Goal: Task Accomplishment & Management: Manage account settings

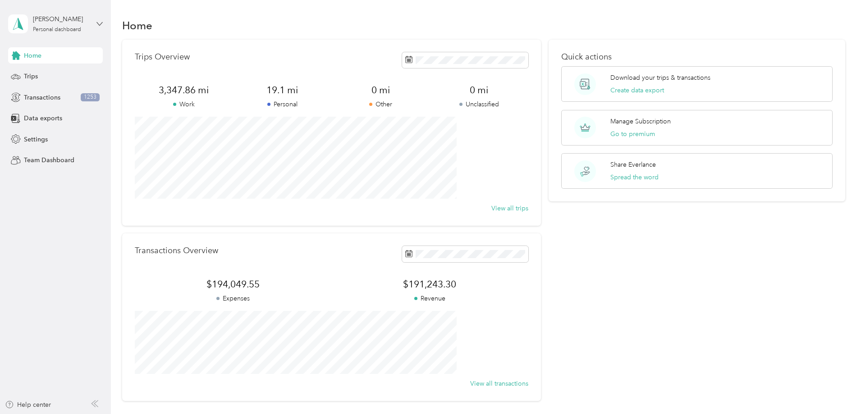
click at [100, 21] on icon at bounding box center [99, 24] width 6 height 6
click at [74, 253] on aside "[PERSON_NAME] Personal dashboard Home Trips Transactions 1253 Data exports Sett…" at bounding box center [55, 207] width 111 height 414
click at [25, 142] on span "Settings" at bounding box center [36, 139] width 24 height 9
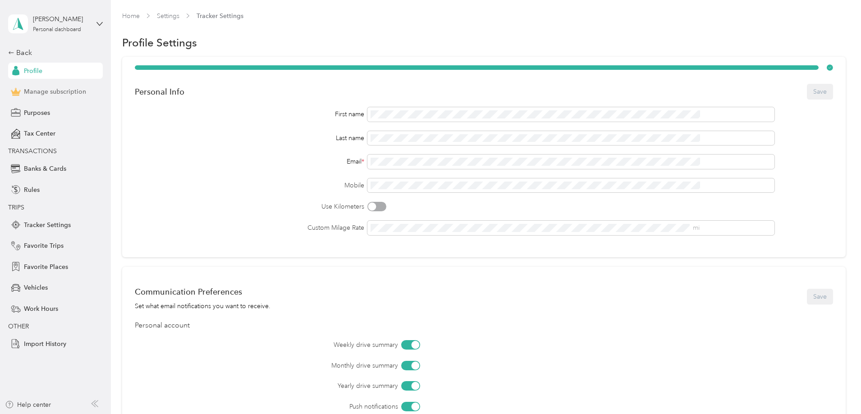
click at [32, 98] on div "Manage subscription" at bounding box center [55, 92] width 95 height 16
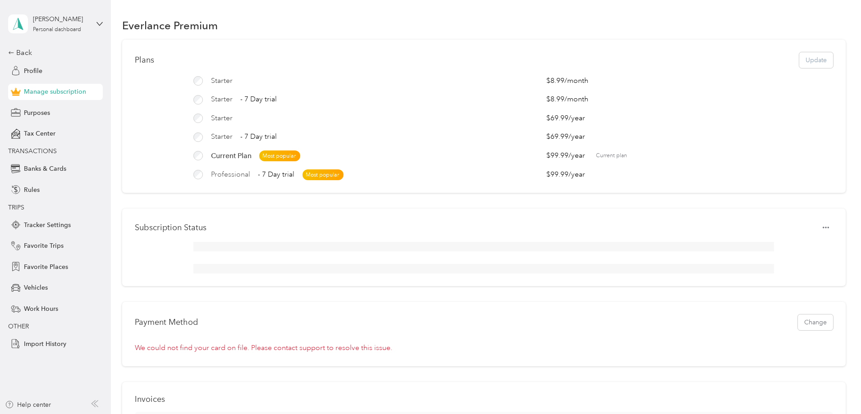
click at [250, 178] on span "Professional" at bounding box center [230, 174] width 39 height 11
click at [251, 156] on span "Current Plan" at bounding box center [231, 155] width 41 height 11
click at [157, 203] on div "Plans Update Starter $8.99 / month Starter - 7 Day trial $8.99 / month Starter …" at bounding box center [483, 368] width 723 height 657
click at [45, 117] on span "Purposes" at bounding box center [37, 112] width 26 height 9
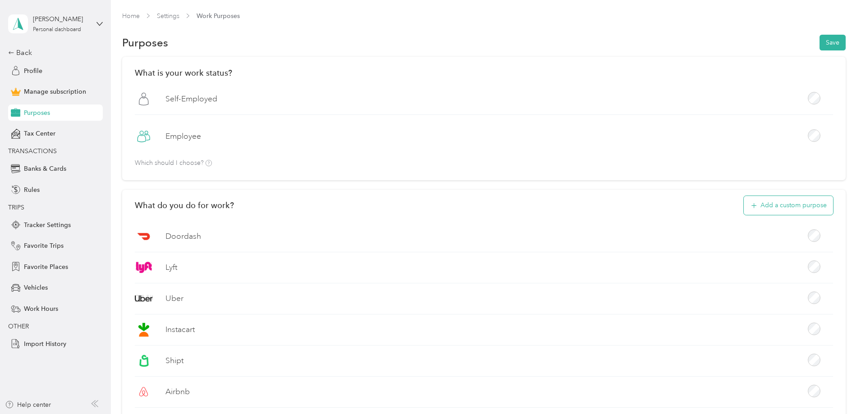
click at [743, 208] on button "Add a custom purpose" at bounding box center [787, 205] width 89 height 19
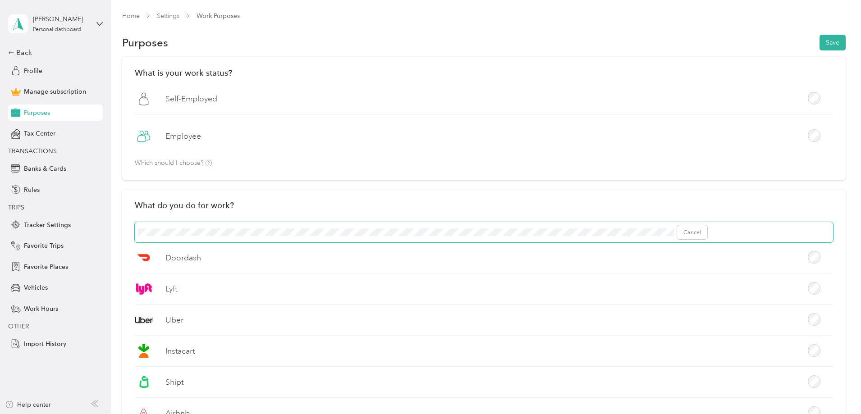
click at [250, 226] on span "Cancel" at bounding box center [484, 232] width 698 height 21
click at [707, 231] on button "Add" at bounding box center [696, 232] width 24 height 14
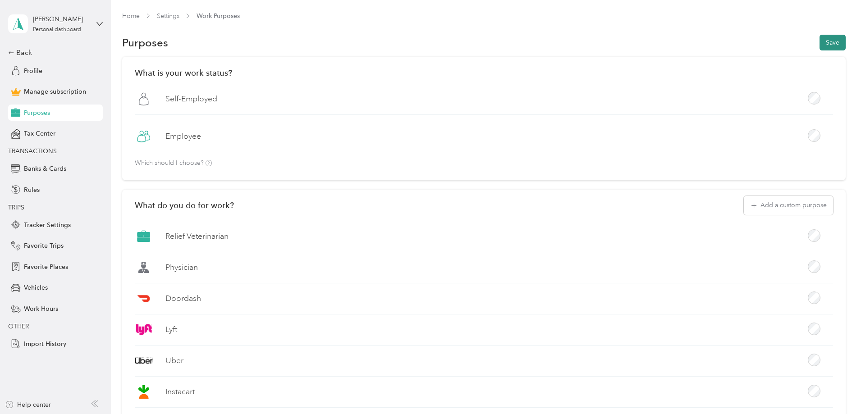
click at [819, 45] on button "Save" at bounding box center [832, 43] width 26 height 16
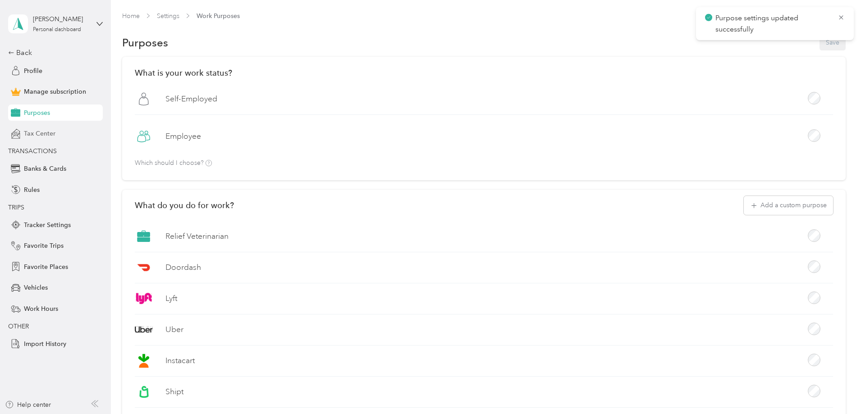
click at [41, 130] on span "Tax Center" at bounding box center [40, 133] width 32 height 9
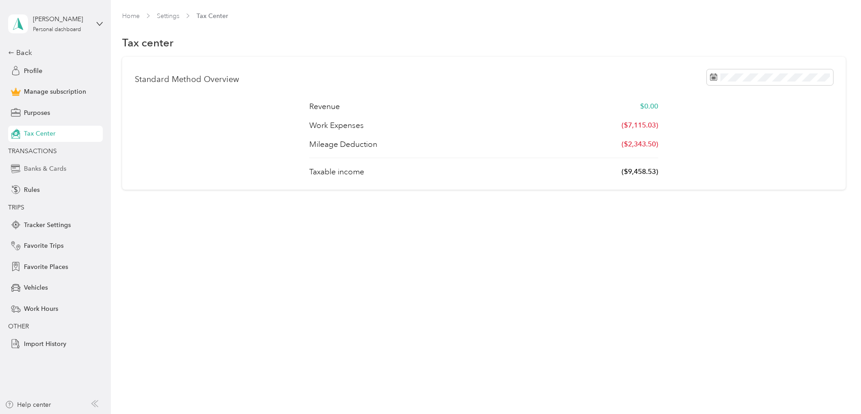
click at [35, 165] on span "Banks & Cards" at bounding box center [45, 168] width 42 height 9
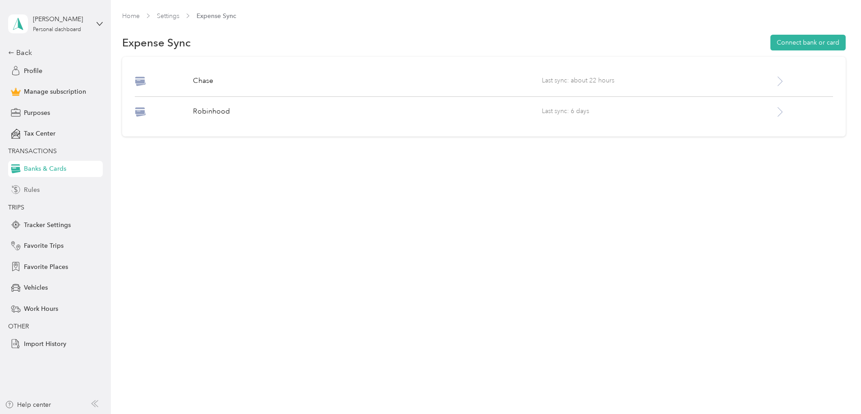
click at [48, 187] on div "Rules" at bounding box center [55, 190] width 95 height 16
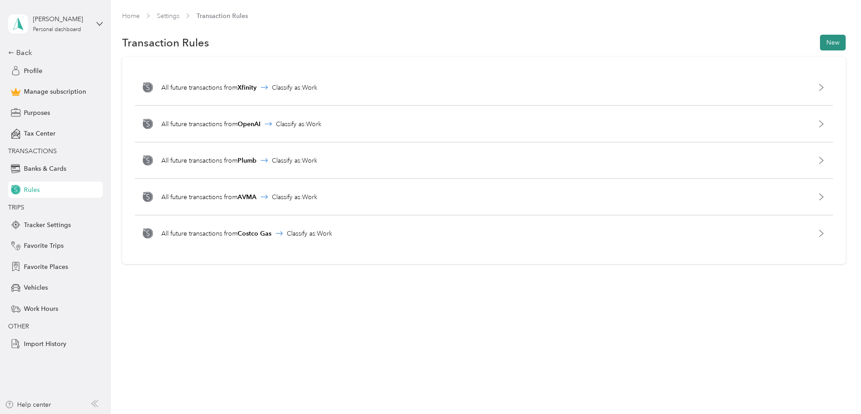
click at [820, 41] on button "New" at bounding box center [833, 43] width 26 height 16
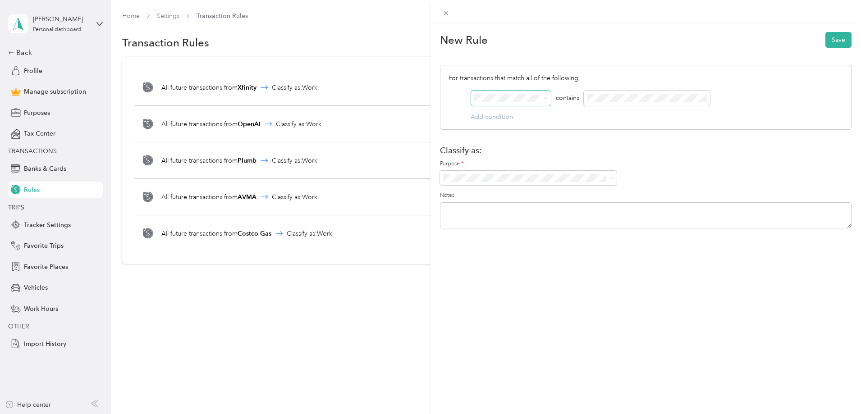
click at [521, 103] on span at bounding box center [511, 98] width 80 height 15
click at [621, 92] on span at bounding box center [646, 98] width 126 height 15
click at [483, 197] on li "Work" at bounding box center [528, 194] width 177 height 16
click at [668, 324] on div "New Rule Save For transactions that match all of the following AND contains Add…" at bounding box center [645, 231] width 430 height 414
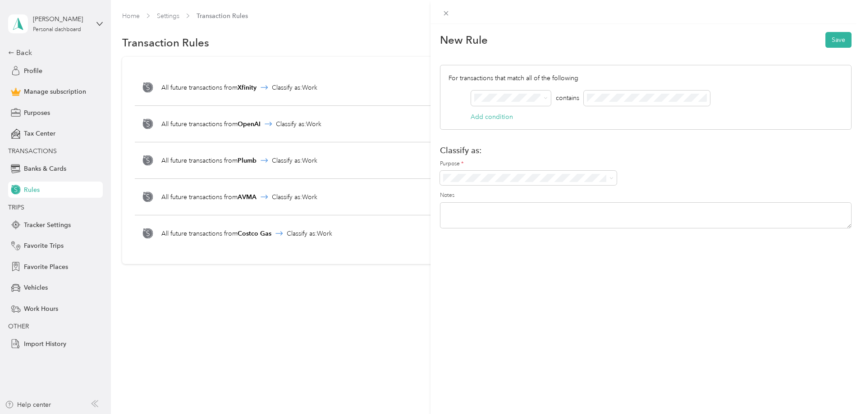
click at [832, 31] on div "New Rule Save" at bounding box center [645, 39] width 411 height 19
click at [830, 36] on button "Save" at bounding box center [838, 40] width 26 height 16
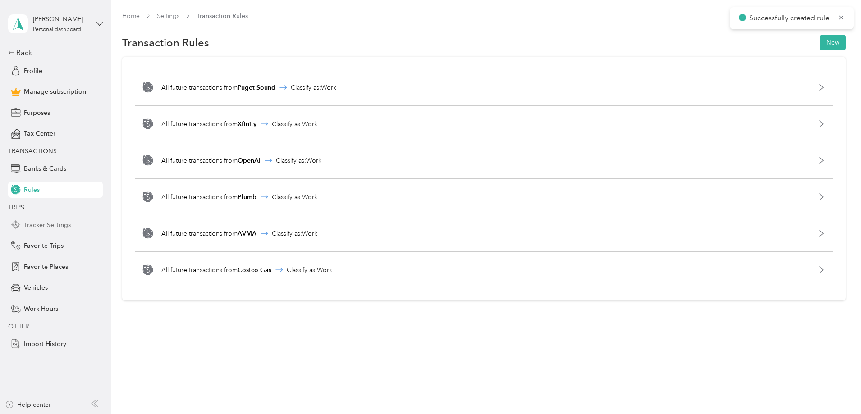
click at [57, 224] on span "Tracker Settings" at bounding box center [47, 224] width 47 height 9
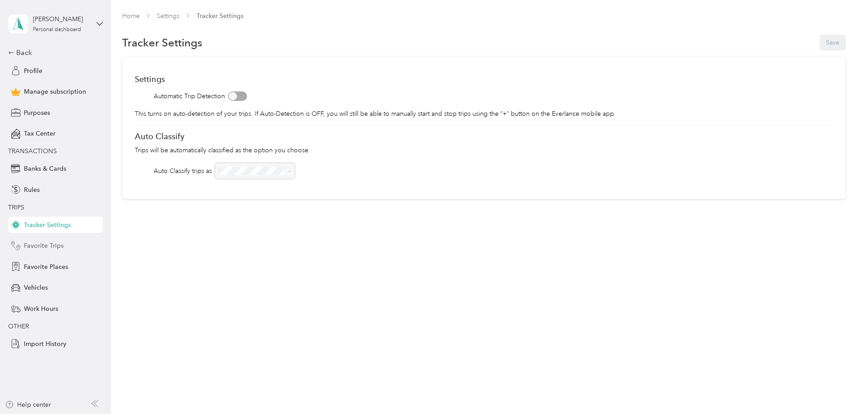
click at [46, 249] on span "Favorite Trips" at bounding box center [44, 245] width 40 height 9
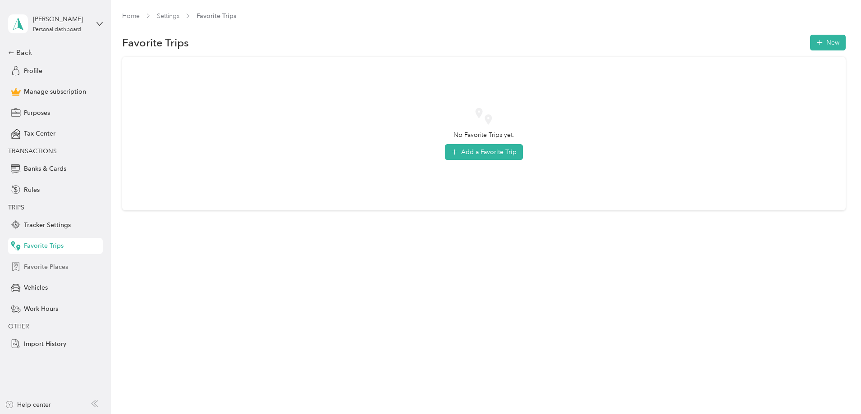
click at [36, 268] on span "Favorite Places" at bounding box center [46, 266] width 44 height 9
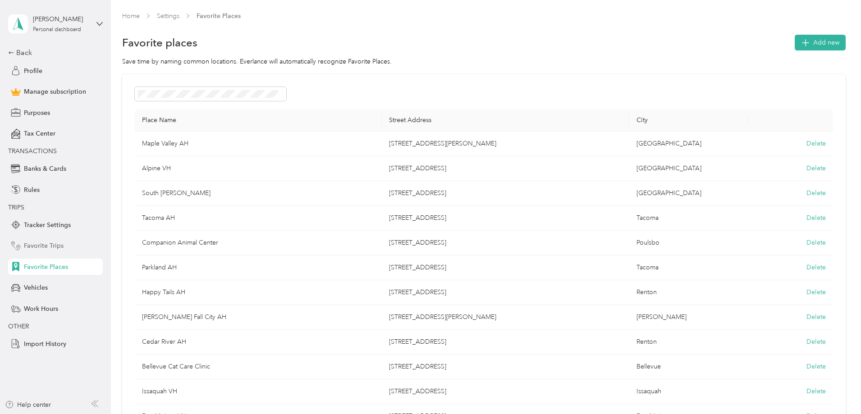
click at [54, 248] on span "Favorite Trips" at bounding box center [44, 245] width 40 height 9
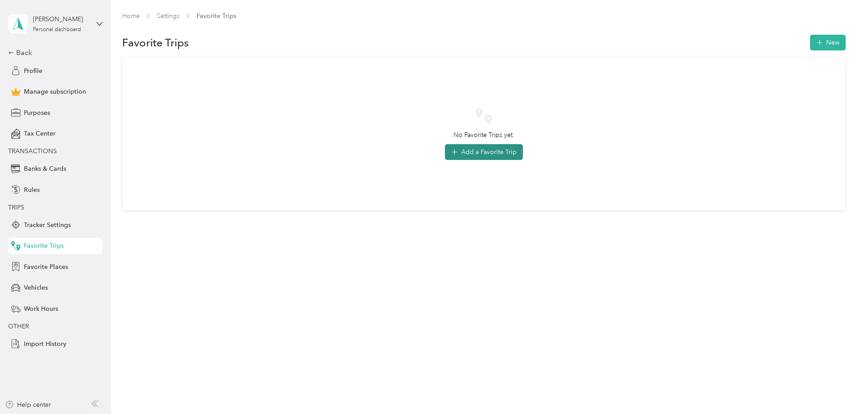
click at [478, 153] on button "Add a Favorite Trip" at bounding box center [484, 152] width 78 height 16
click at [478, 153] on div "Add a Favorite trip Save Anytime I drive... From To Classify as... Purpose * No…" at bounding box center [430, 207] width 861 height 414
click at [478, 153] on button "Add a Favorite Trip" at bounding box center [484, 152] width 78 height 16
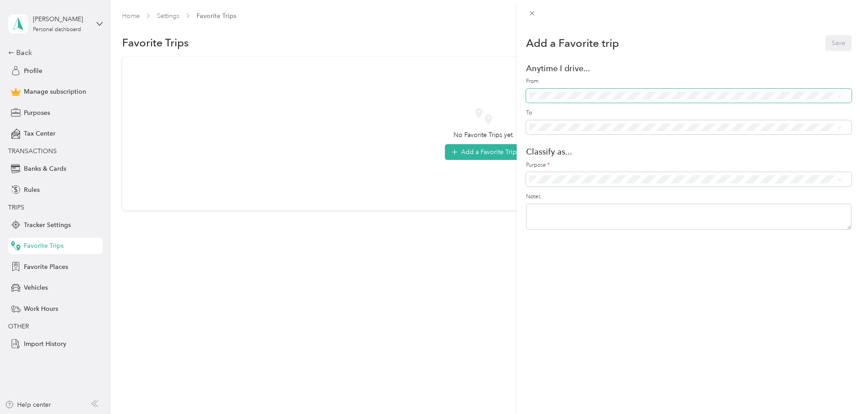
click at [537, 101] on span at bounding box center [688, 96] width 325 height 14
click at [32, 117] on div "Add a Favorite trip Save Anytime I drive... From To Classify as... Purpose * No…" at bounding box center [430, 207] width 861 height 414
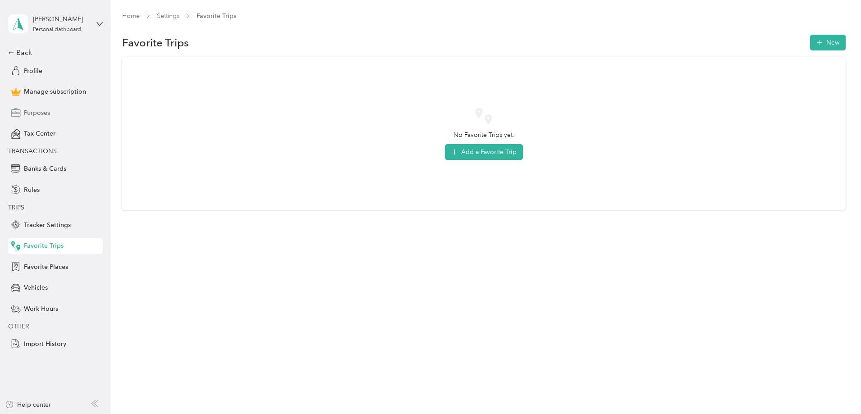
click at [34, 114] on span "Purposes" at bounding box center [37, 112] width 26 height 9
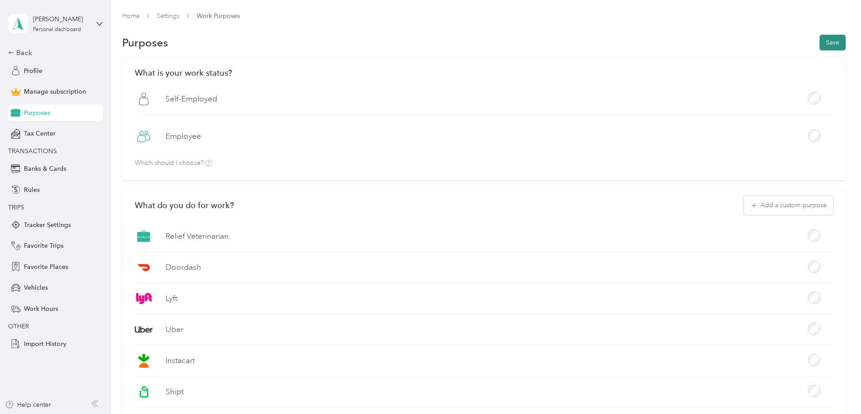
click at [819, 44] on button "Save" at bounding box center [832, 43] width 26 height 16
click at [42, 247] on span "Favorite Trips" at bounding box center [44, 245] width 40 height 9
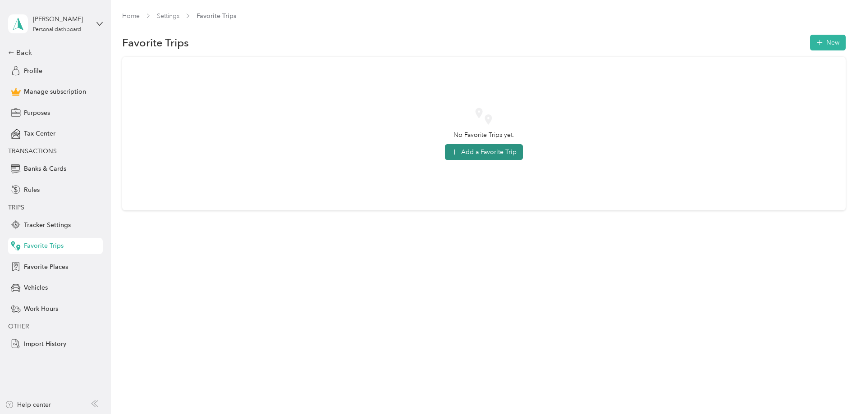
click at [499, 155] on button "Add a Favorite Trip" at bounding box center [484, 152] width 78 height 16
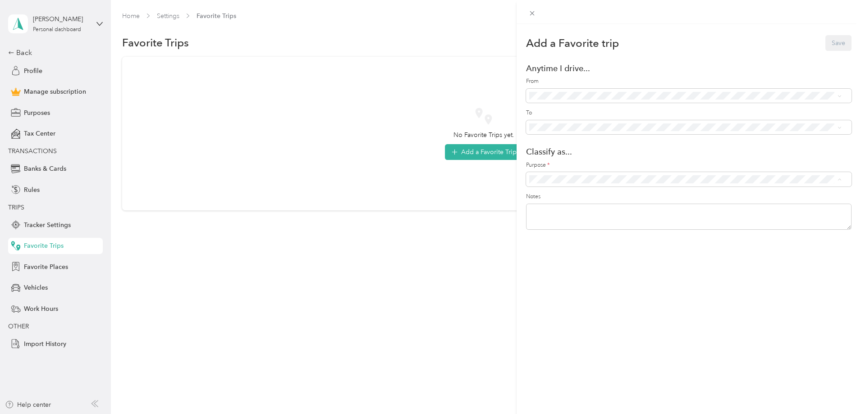
click at [553, 195] on span "Work" at bounding box center [693, 195] width 290 height 9
click at [575, 160] on li "[GEOGRAPHIC_DATA] ([STREET_ADDRESS][PERSON_NAME])" at bounding box center [685, 155] width 319 height 16
click at [830, 44] on button "Save" at bounding box center [838, 43] width 26 height 16
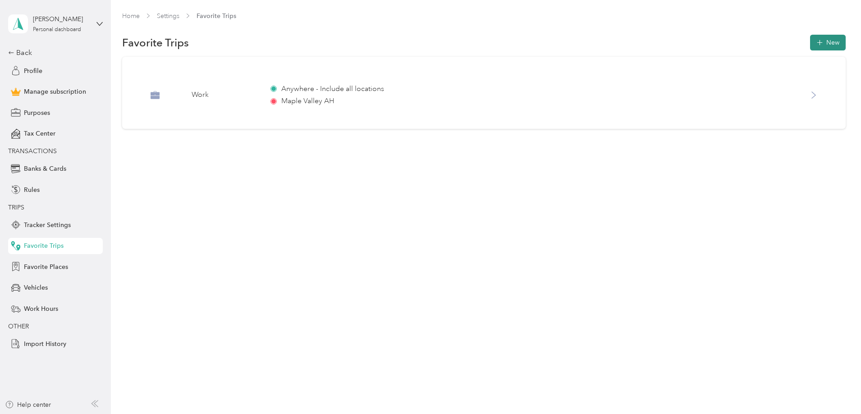
click at [816, 45] on icon "button" at bounding box center [818, 42] width 5 height 5
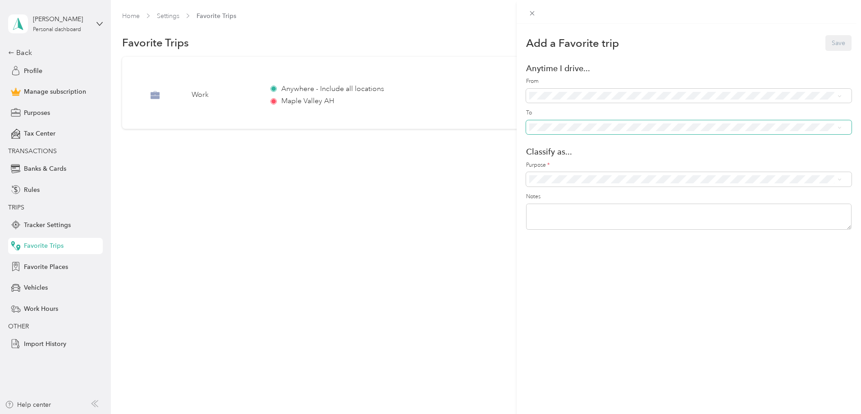
click at [552, 133] on span at bounding box center [688, 127] width 325 height 14
click at [558, 173] on span "Alpine VH ([STREET_ADDRESS])" at bounding box center [597, 176] width 91 height 8
click at [582, 197] on span "Work" at bounding box center [693, 195] width 290 height 9
click at [835, 42] on button "Save" at bounding box center [838, 43] width 26 height 16
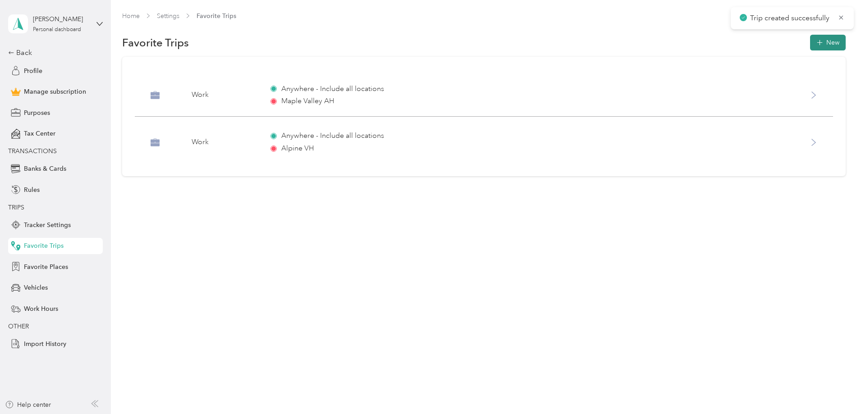
click at [810, 46] on button "New" at bounding box center [828, 43] width 36 height 16
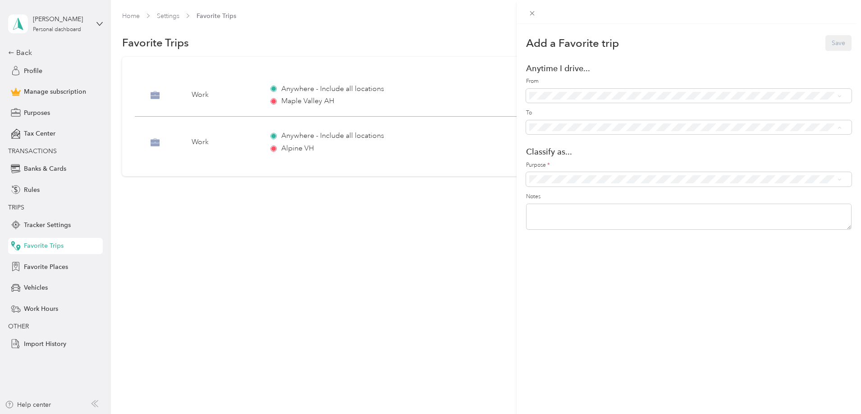
click at [580, 190] on span "[GEOGRAPHIC_DATA][PERSON_NAME] ([STREET_ADDRESS])" at bounding box center [641, 192] width 178 height 8
click at [679, 80] on label "From" at bounding box center [688, 81] width 325 height 8
click at [567, 170] on div "Purpose *" at bounding box center [688, 173] width 325 height 25
click at [568, 174] on span at bounding box center [688, 179] width 325 height 14
click at [549, 196] on span "Work" at bounding box center [693, 195] width 290 height 9
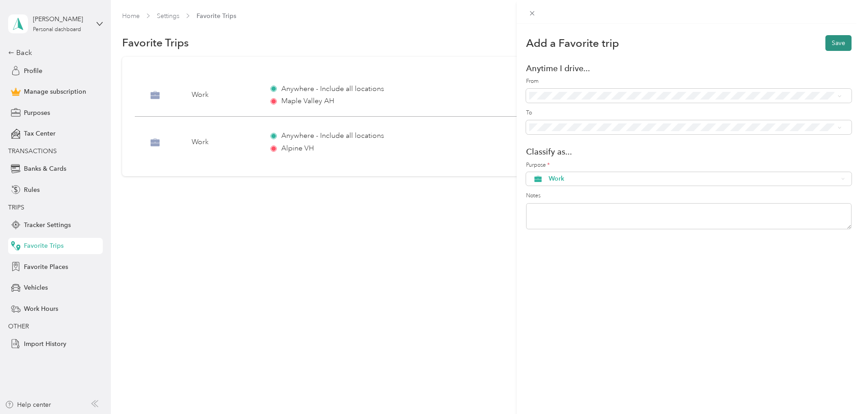
click at [834, 41] on button "Save" at bounding box center [838, 43] width 26 height 16
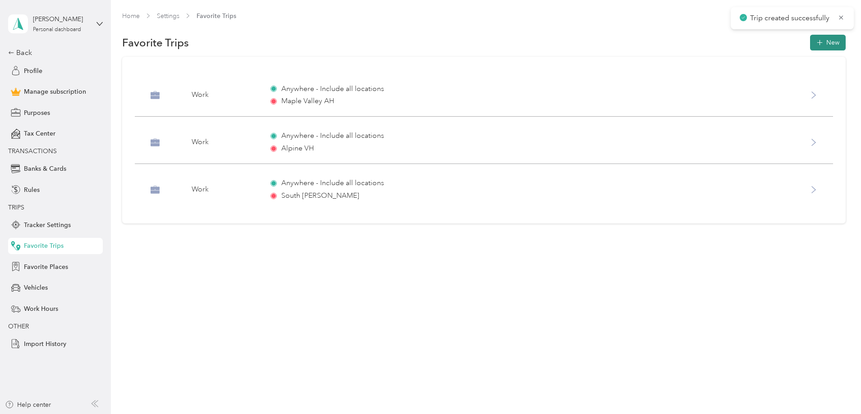
click at [810, 46] on button "New" at bounding box center [828, 43] width 36 height 16
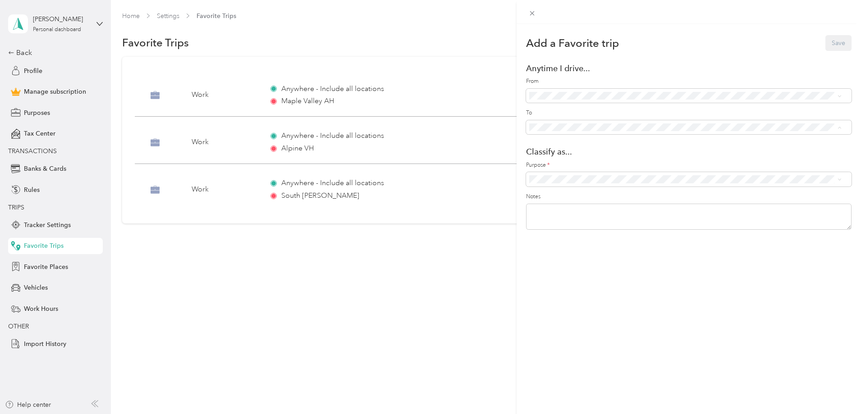
click at [568, 209] on span "Tacoma AH ([STREET_ADDRESS])" at bounding box center [600, 208] width 96 height 8
click at [548, 201] on ol "Work Personal Other Charity Medical Moving Commute" at bounding box center [685, 242] width 319 height 110
click at [549, 186] on span at bounding box center [688, 179] width 325 height 14
click at [547, 184] on span at bounding box center [688, 179] width 325 height 14
click at [547, 193] on span "Work" at bounding box center [685, 195] width 306 height 9
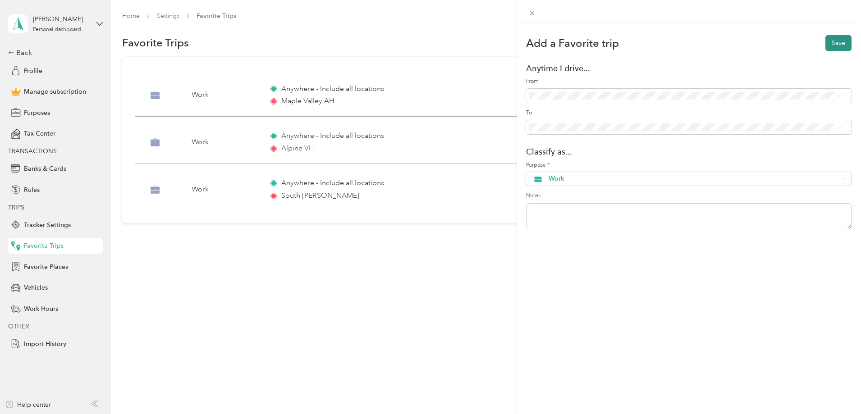
click at [826, 43] on button "Save" at bounding box center [838, 43] width 26 height 16
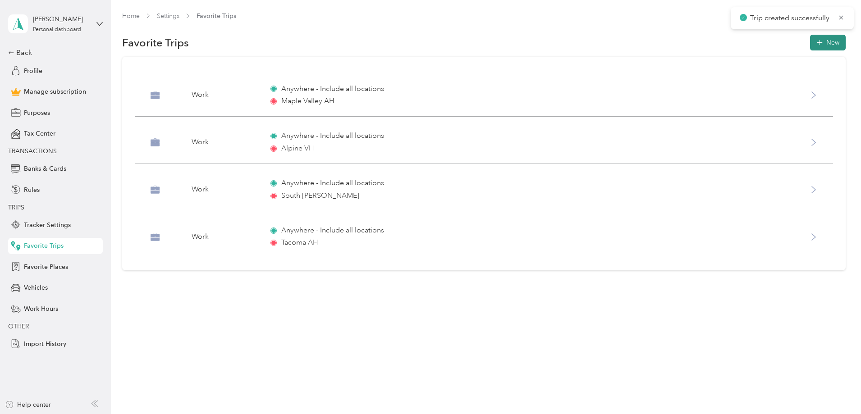
click at [810, 46] on button "New" at bounding box center [828, 43] width 36 height 16
click at [574, 187] on div "Purpose * Notes" at bounding box center [688, 196] width 325 height 70
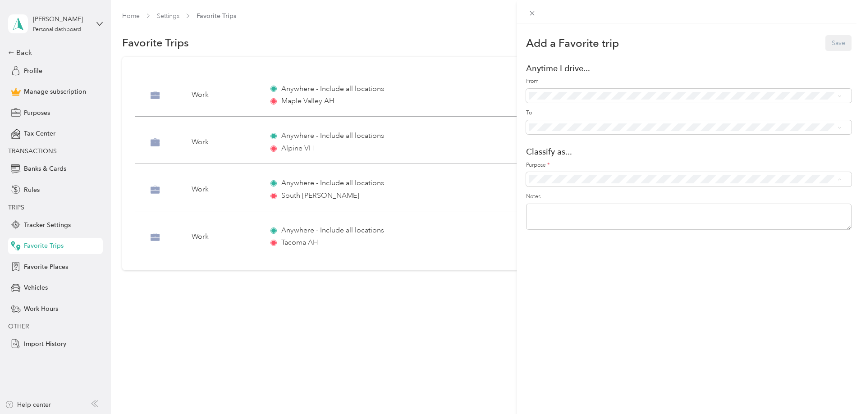
click at [566, 196] on span "Work" at bounding box center [693, 195] width 290 height 9
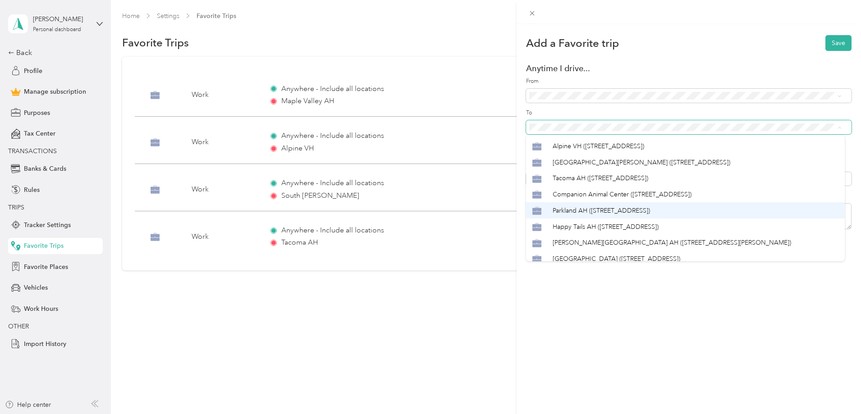
scroll to position [45, 0]
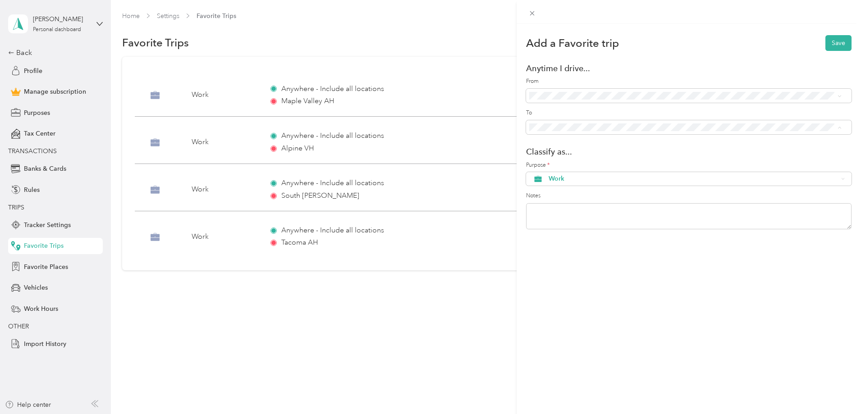
click at [588, 213] on div "Happy Tails AH ([STREET_ADDRESS])" at bounding box center [695, 210] width 286 height 9
click at [845, 40] on div "Add a Favorite trip Save Anytime I drive... From To Classify as... Purpose * Wo…" at bounding box center [688, 231] width 344 height 414
click at [843, 40] on button "Save" at bounding box center [838, 43] width 26 height 16
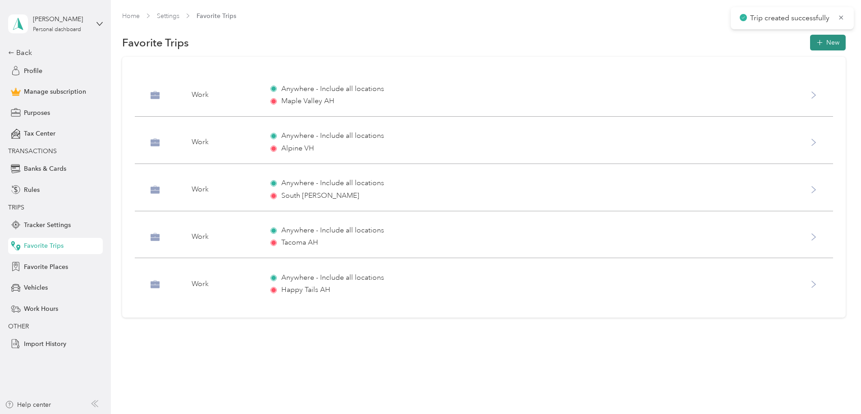
click at [810, 40] on button "New" at bounding box center [828, 43] width 36 height 16
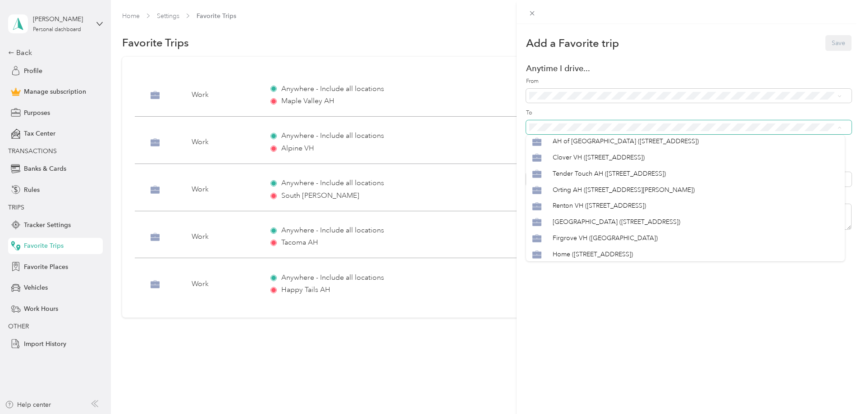
scroll to position [244, 0]
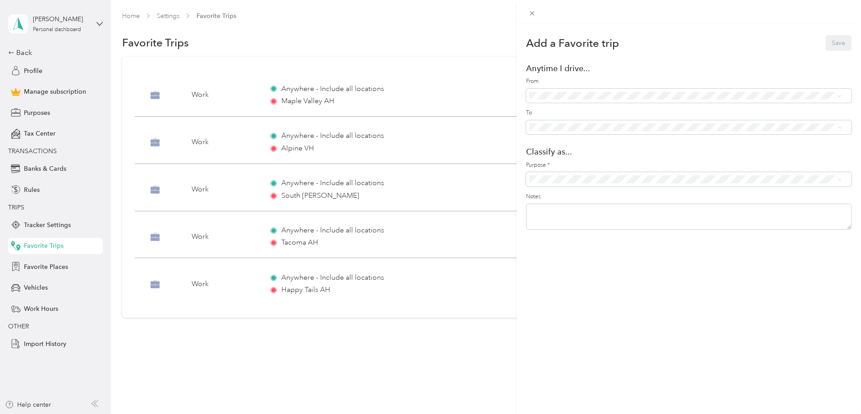
click at [674, 319] on div "Add a Favorite trip Save Anytime I drive... From To Classify as... Purpose * No…" at bounding box center [688, 231] width 344 height 414
click at [39, 264] on div "Add a Favorite trip Save Anytime I drive... From To Classify as... Purpose * No…" at bounding box center [430, 207] width 861 height 414
click at [42, 268] on span "Favorite Places" at bounding box center [46, 266] width 44 height 9
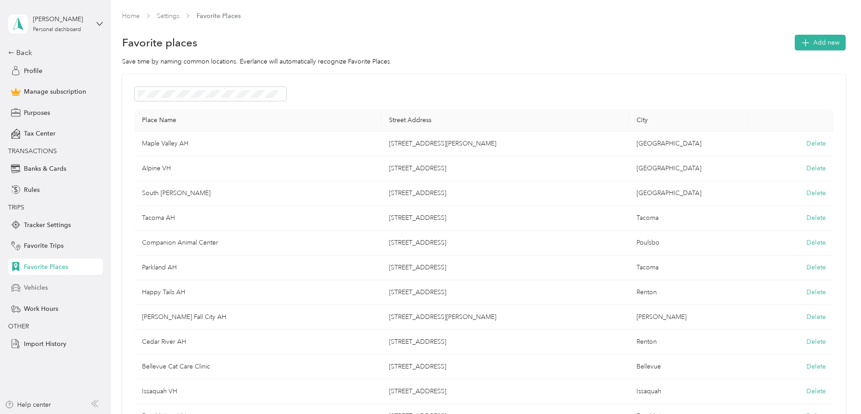
click at [36, 288] on span "Vehicles" at bounding box center [36, 287] width 24 height 9
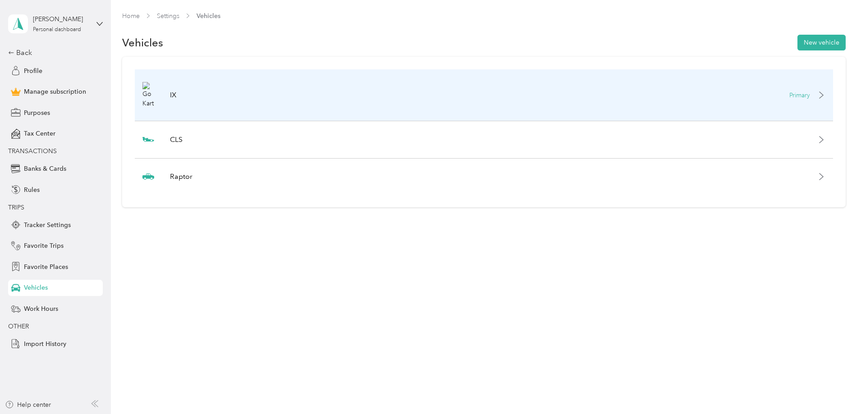
click at [341, 96] on div "IX Primary" at bounding box center [484, 95] width 698 height 52
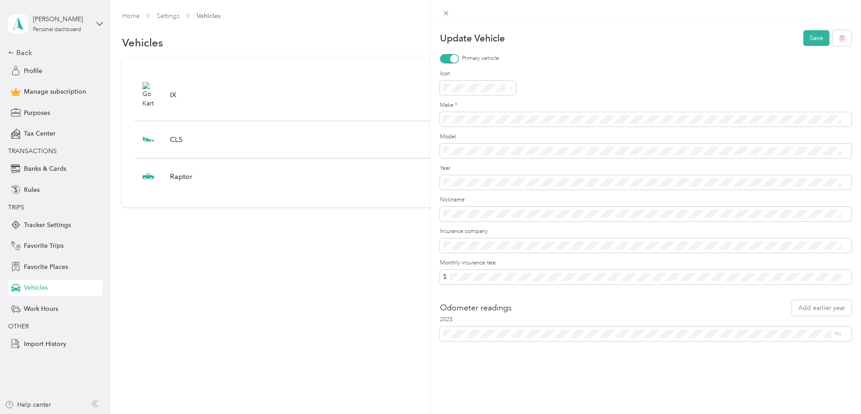
click at [487, 157] on div "GoKart" at bounding box center [477, 159] width 63 height 12
click at [260, 271] on div "Update Vehicle Save Primary vehicle Icon GoKart Make * Model Year Nickname Insu…" at bounding box center [430, 207] width 861 height 414
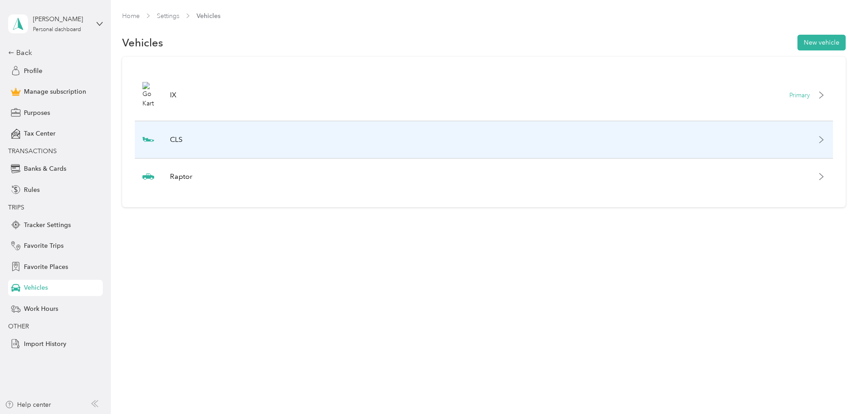
click at [281, 146] on div "CLS" at bounding box center [484, 139] width 698 height 37
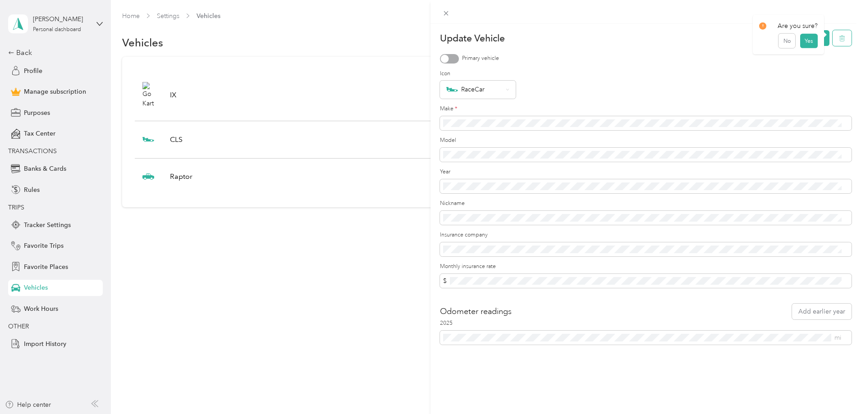
click at [839, 38] on icon "button" at bounding box center [842, 38] width 6 height 6
click at [812, 46] on button "Yes" at bounding box center [808, 44] width 18 height 14
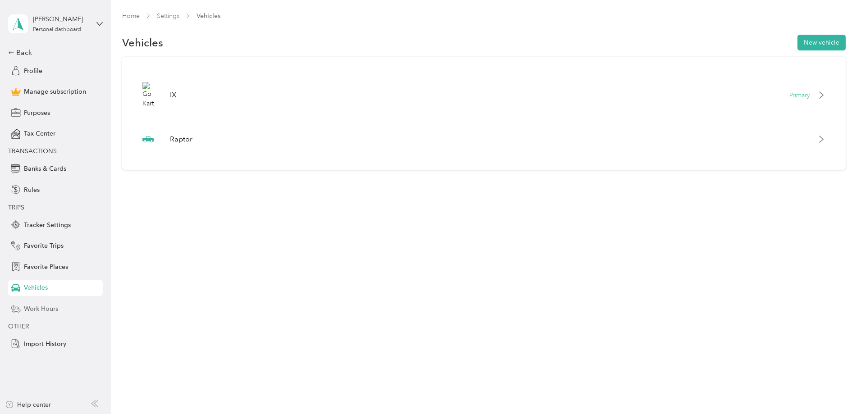
click at [55, 314] on div "Work Hours" at bounding box center [55, 309] width 95 height 16
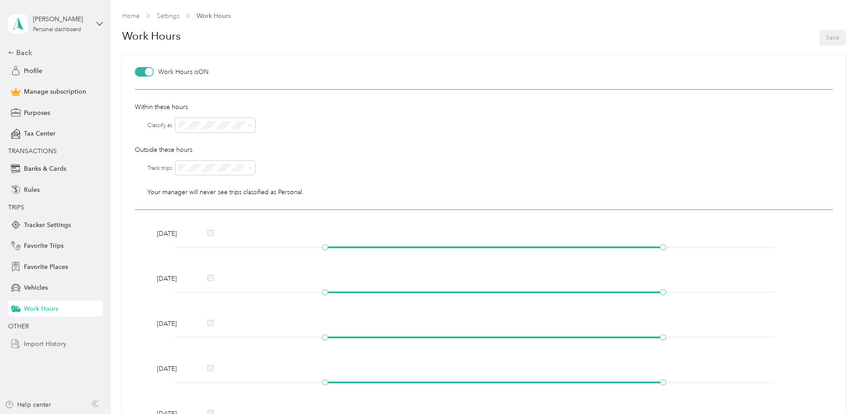
click at [54, 342] on span "Import History" at bounding box center [45, 343] width 42 height 9
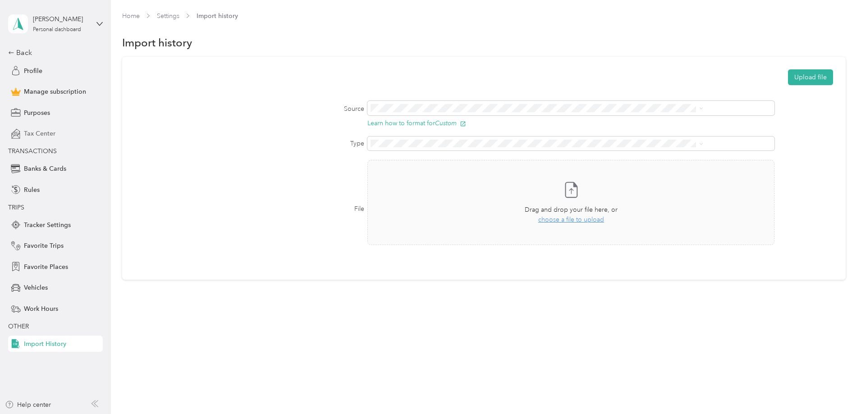
click at [27, 132] on span "Tax Center" at bounding box center [40, 133] width 32 height 9
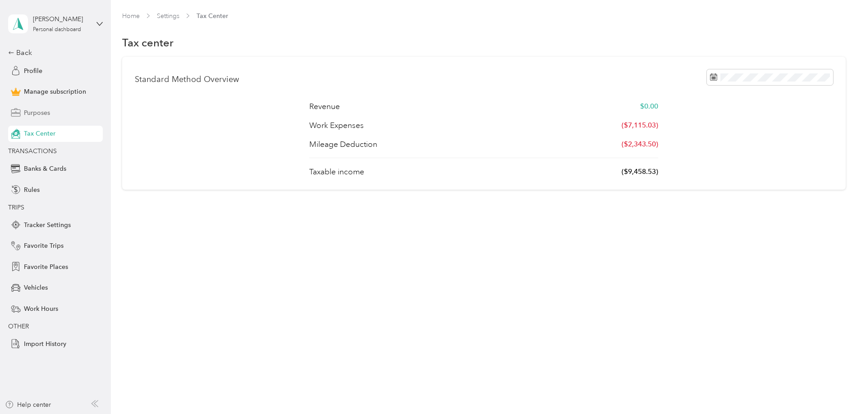
click at [34, 110] on span "Purposes" at bounding box center [37, 112] width 26 height 9
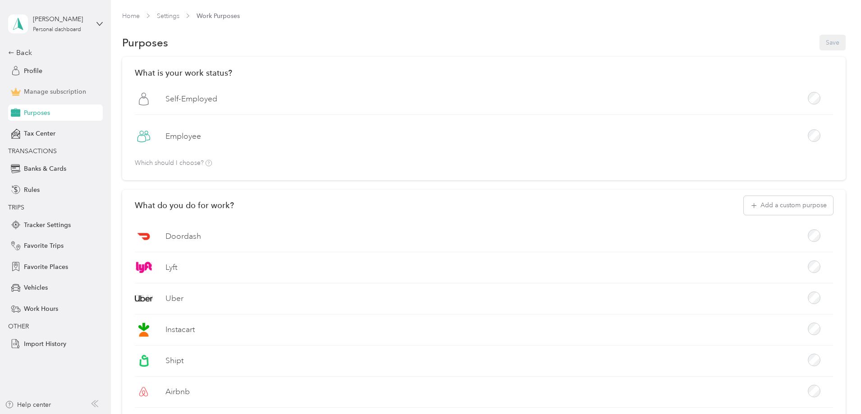
click at [39, 96] on span "Manage subscription" at bounding box center [55, 91] width 62 height 9
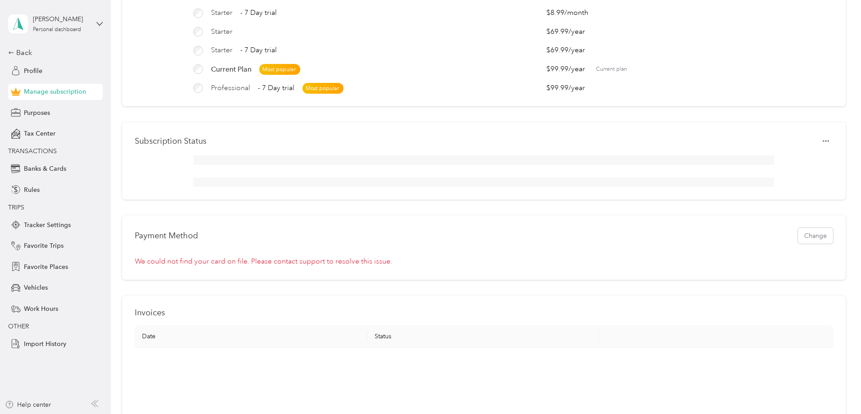
scroll to position [90, 0]
drag, startPoint x: 774, startPoint y: 235, endPoint x: 768, endPoint y: 237, distance: 5.9
click at [772, 237] on div "Payment Method Change We could not find your card on file. Please contact suppo…" at bounding box center [483, 244] width 723 height 64
click at [798, 238] on button "Change" at bounding box center [815, 232] width 35 height 16
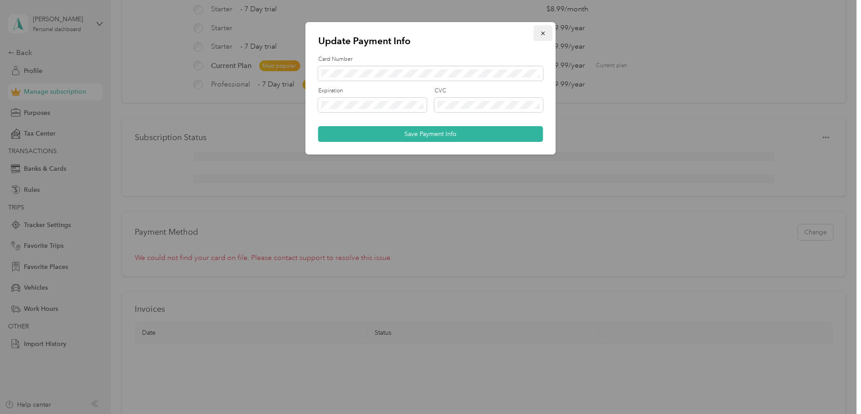
click at [544, 31] on icon "button" at bounding box center [543, 33] width 6 height 6
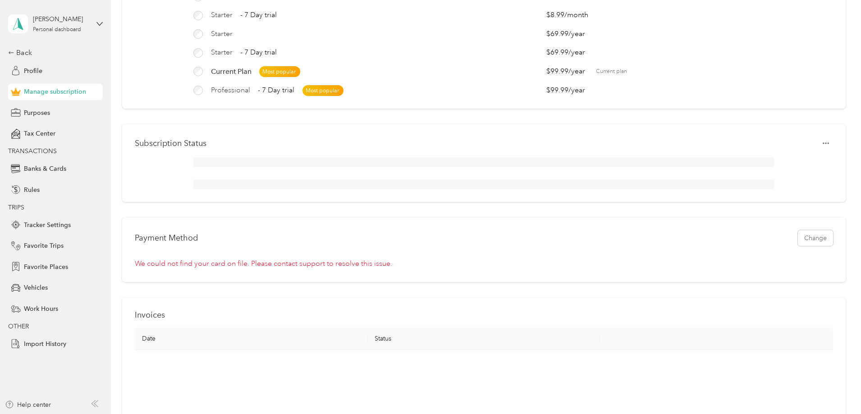
scroll to position [0, 0]
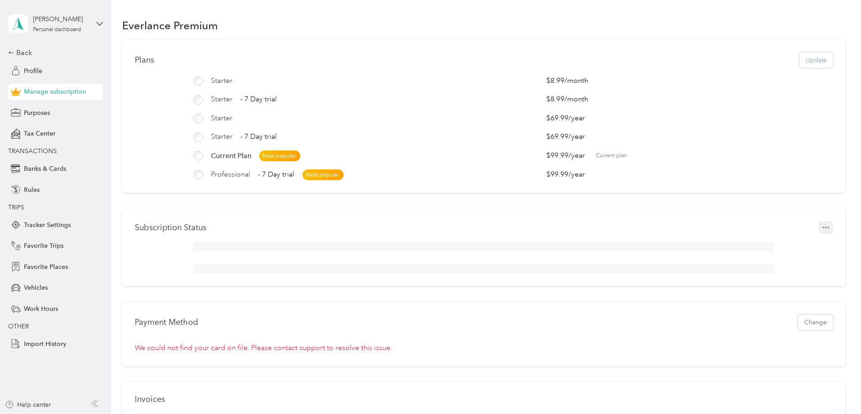
click at [818, 234] on button "button" at bounding box center [825, 227] width 14 height 13
